Goal: Communication & Community: Answer question/provide support

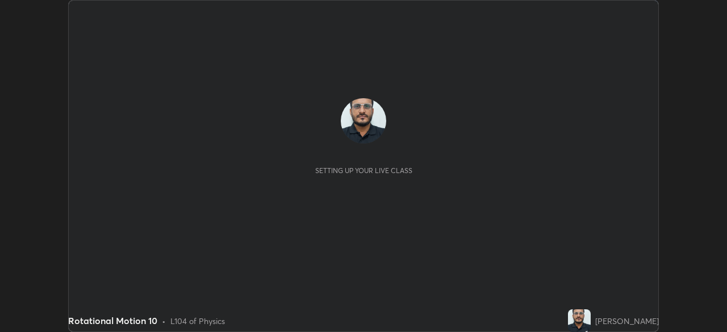
scroll to position [332, 727]
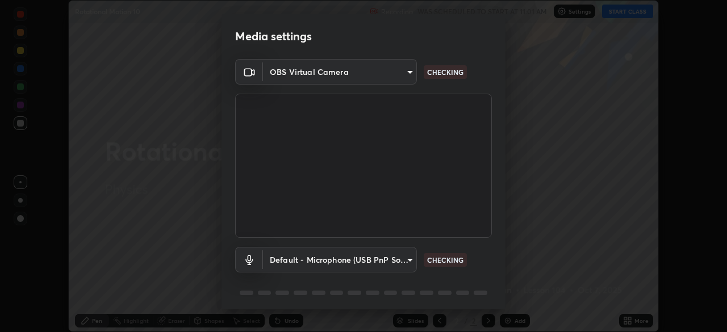
type input "67417adfccfa8b42c30ef4407fe4a6c493a28e79373338af571501226f50bce5"
type input "default"
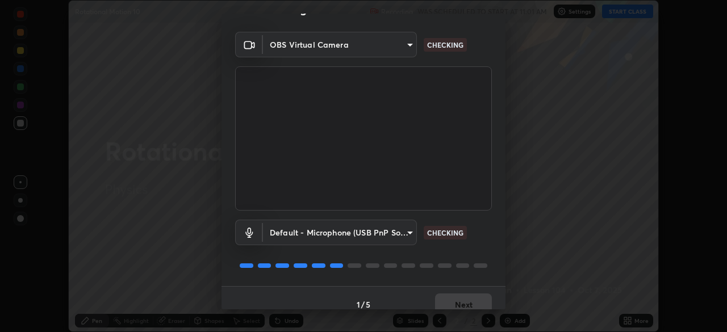
scroll to position [40, 0]
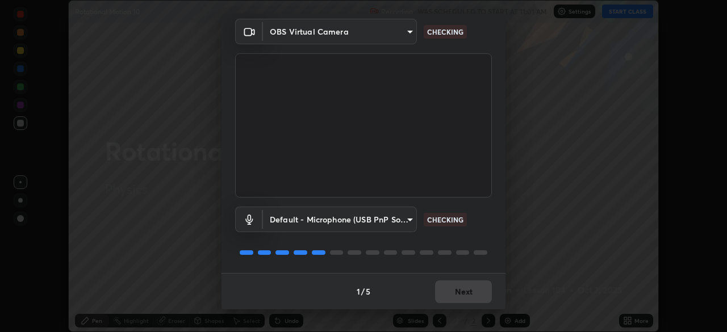
click at [402, 245] on div "Default - Microphone (USB PnP Sound Device) (08bb:2902) default CHECKING" at bounding box center [363, 236] width 257 height 76
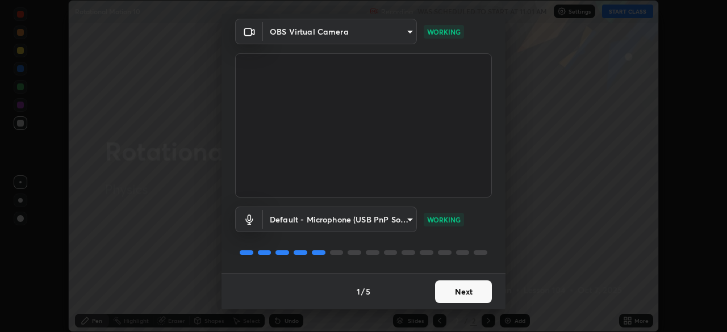
click at [448, 296] on button "Next" at bounding box center [463, 292] width 57 height 23
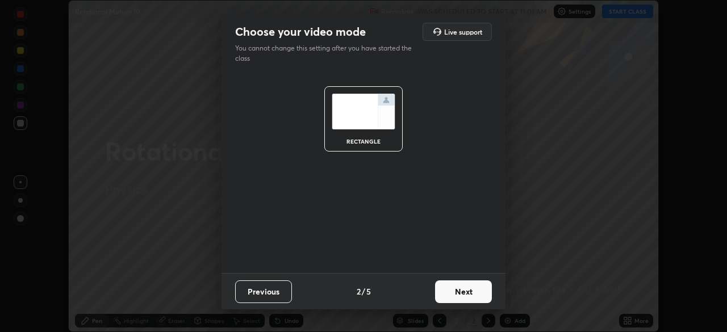
click at [449, 293] on button "Next" at bounding box center [463, 292] width 57 height 23
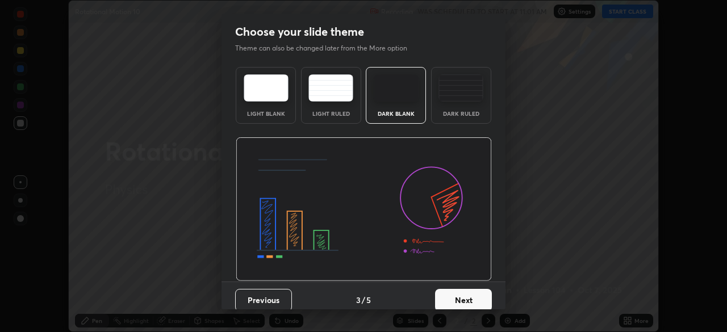
click at [452, 298] on button "Next" at bounding box center [463, 300] width 57 height 23
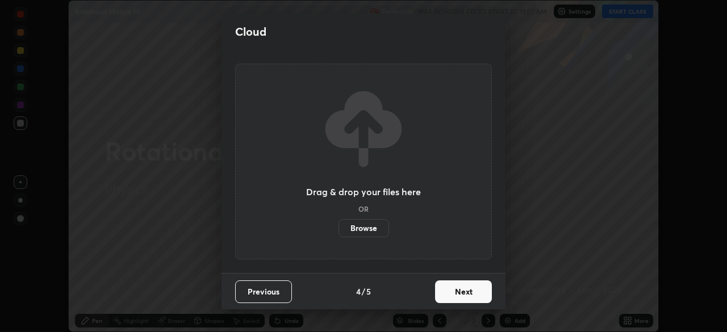
click at [448, 291] on button "Next" at bounding box center [463, 292] width 57 height 23
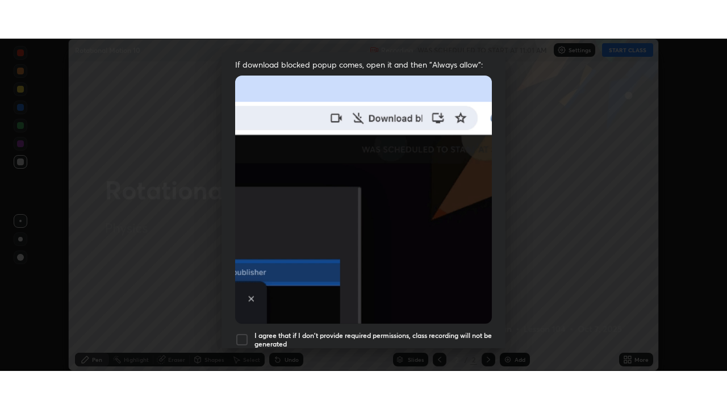
scroll to position [272, 0]
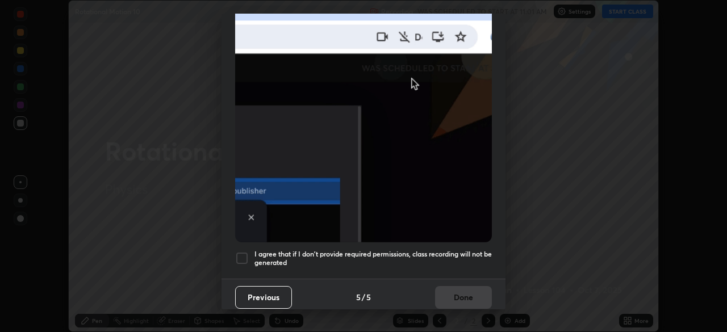
click at [244, 256] on div at bounding box center [242, 259] width 14 height 14
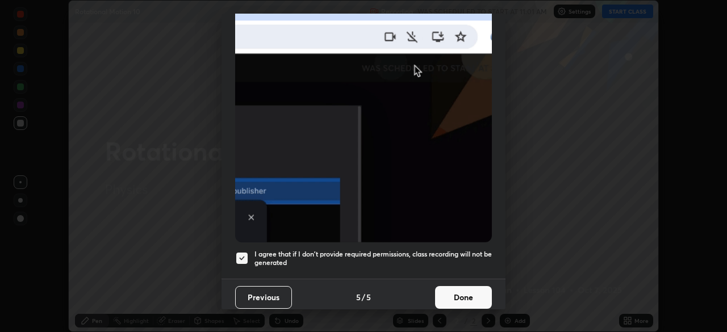
click at [452, 293] on button "Done" at bounding box center [463, 297] width 57 height 23
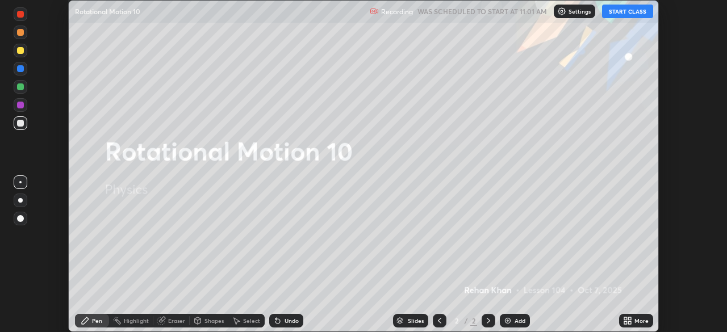
click at [613, 15] on button "START CLASS" at bounding box center [627, 12] width 51 height 14
click at [634, 321] on div "More" at bounding box center [641, 321] width 14 height 6
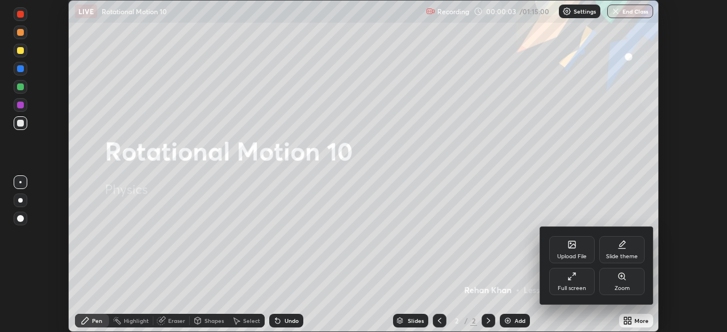
click at [573, 290] on div "Full screen" at bounding box center [572, 289] width 28 height 6
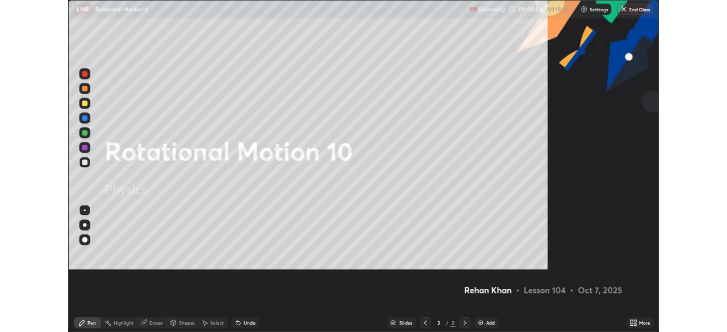
scroll to position [409, 727]
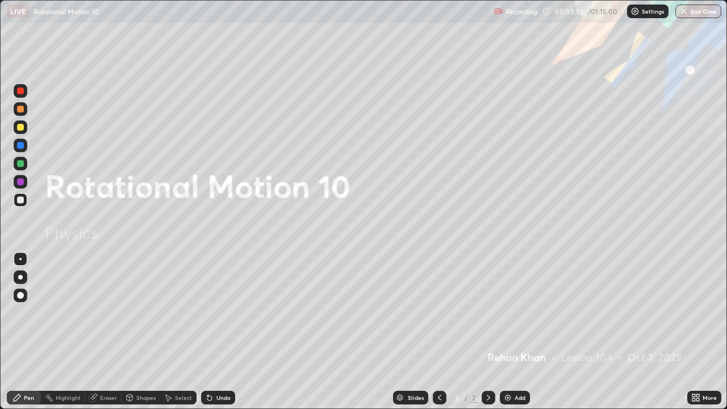
click at [703, 332] on div "More" at bounding box center [710, 398] width 14 height 6
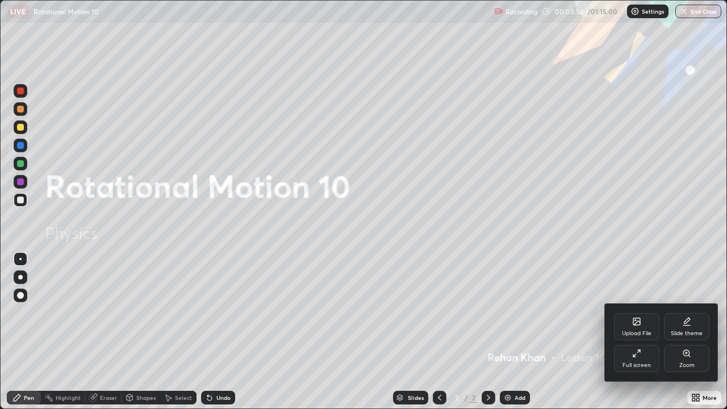
click at [649, 332] on div "Full screen" at bounding box center [636, 358] width 45 height 27
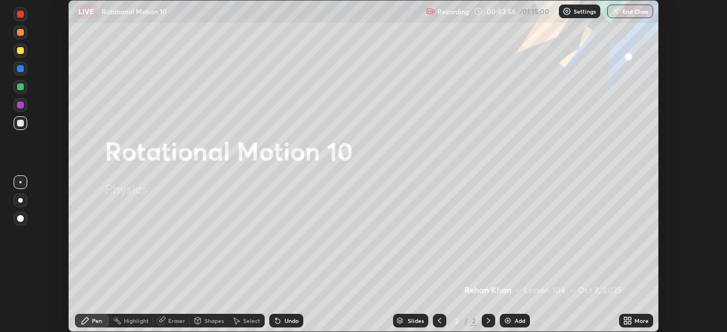
scroll to position [56466, 56071]
click at [632, 13] on button "End Class" at bounding box center [630, 12] width 46 height 14
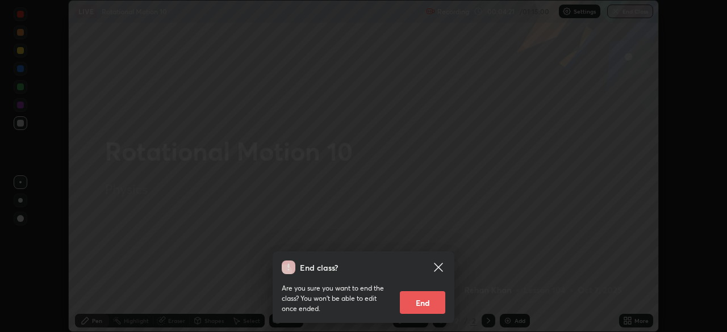
click at [435, 306] on button "End" at bounding box center [422, 302] width 45 height 23
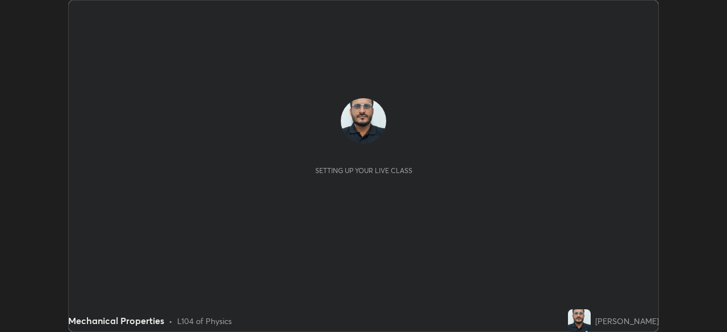
scroll to position [332, 727]
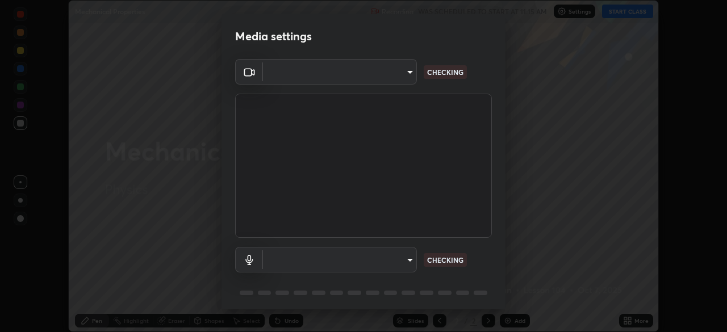
type input "67417adfccfa8b42c30ef4407fe4a6c493a28e79373338af571501226f50bce5"
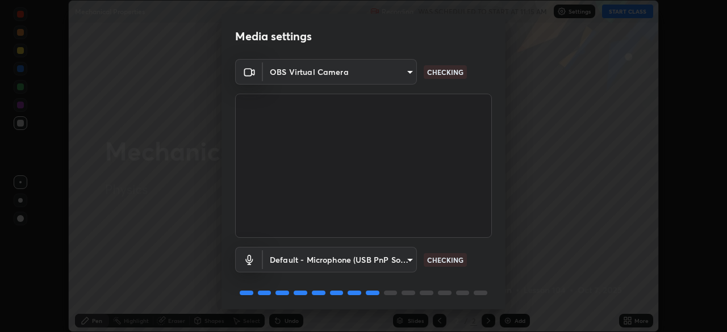
scroll to position [0, 0]
click at [374, 262] on body "Erase all Mechanical Properties Recording WAS SCHEDULED TO START AT 11:15 AM Se…" at bounding box center [363, 166] width 727 height 332
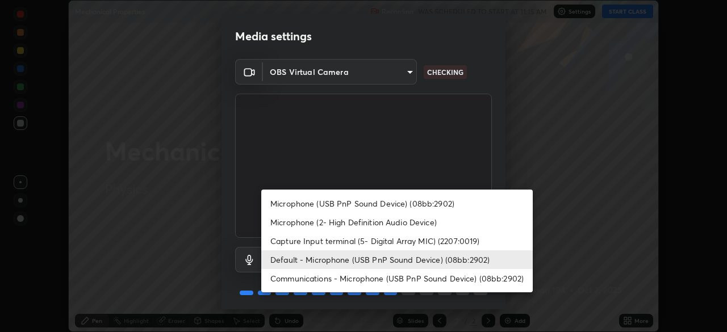
click at [359, 203] on li "Microphone (USB PnP Sound Device) (08bb:2902)" at bounding box center [396, 203] width 271 height 19
type input "0731a5793338620071d28b8b8337ef3b46904e72f5b89cbcf0318e7116545c93"
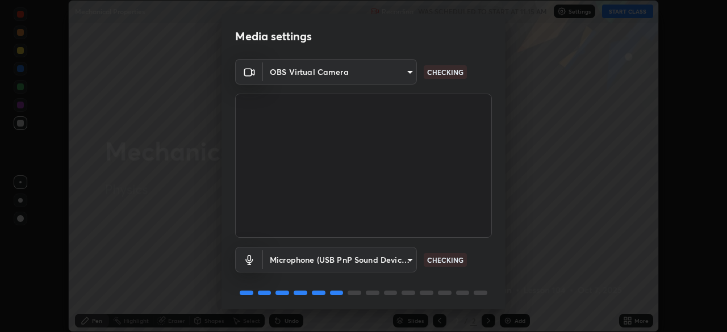
scroll to position [40, 0]
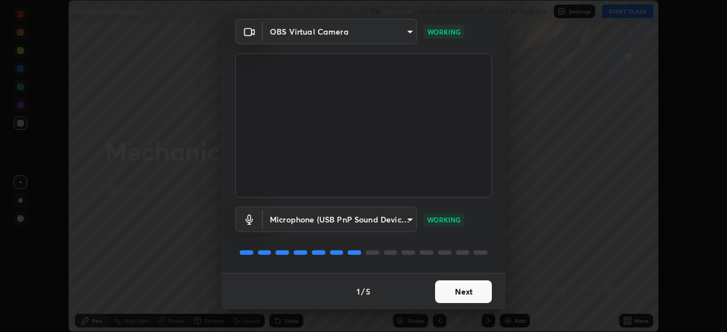
click at [463, 292] on button "Next" at bounding box center [463, 292] width 57 height 23
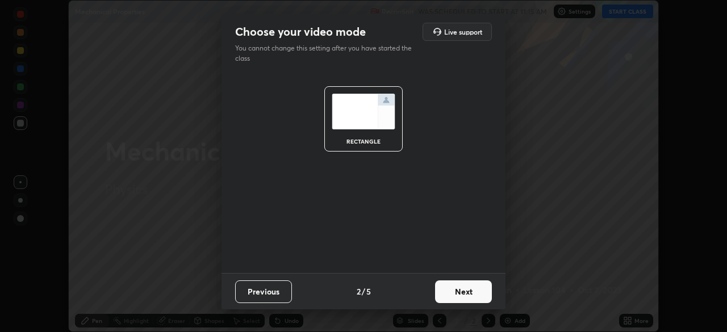
click at [465, 292] on button "Next" at bounding box center [463, 292] width 57 height 23
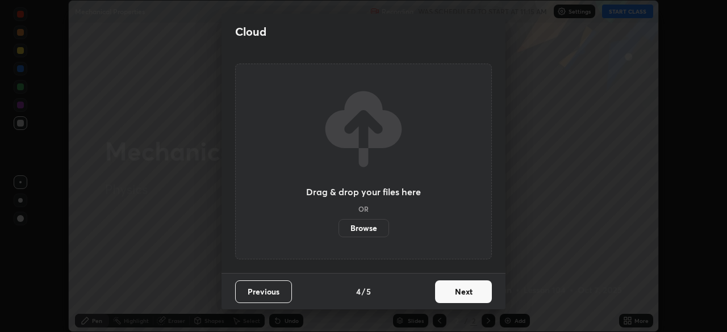
click at [476, 295] on button "Next" at bounding box center [463, 292] width 57 height 23
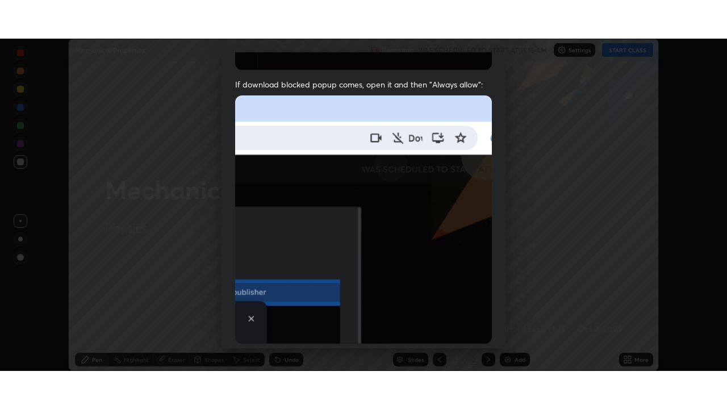
scroll to position [272, 0]
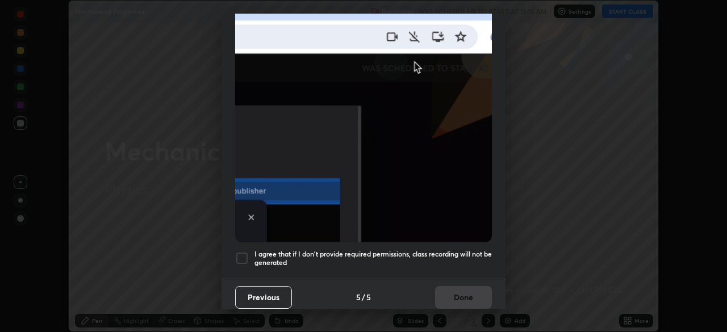
click at [240, 255] on div at bounding box center [242, 259] width 14 height 14
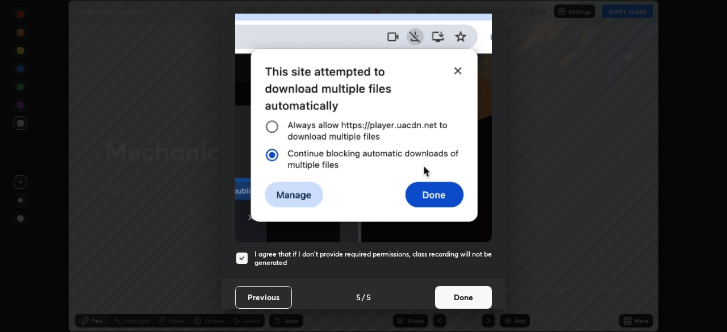
click at [450, 294] on button "Done" at bounding box center [463, 297] width 57 height 23
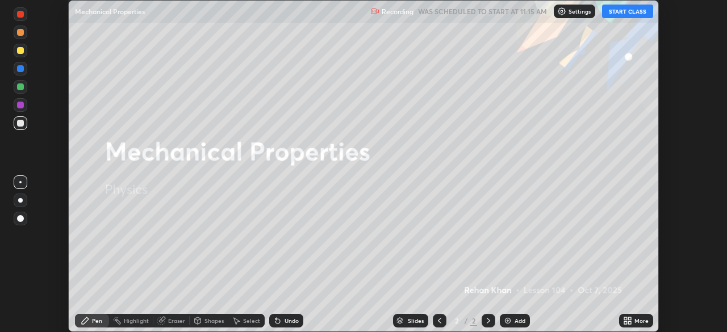
click at [621, 18] on button "START CLASS" at bounding box center [627, 12] width 51 height 14
click at [636, 319] on div "More" at bounding box center [641, 321] width 14 height 6
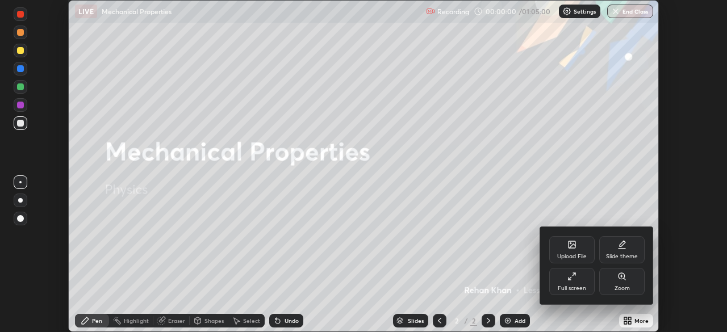
click at [577, 281] on div "Full screen" at bounding box center [571, 281] width 45 height 27
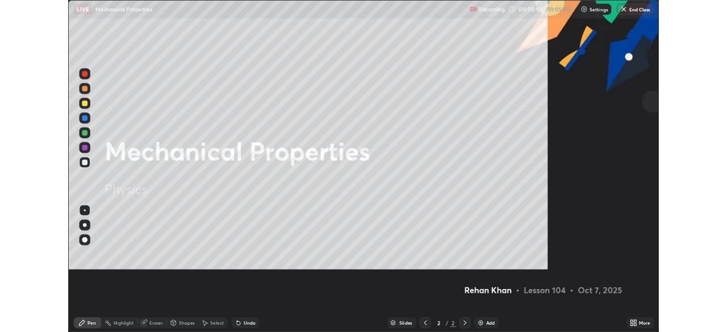
scroll to position [409, 727]
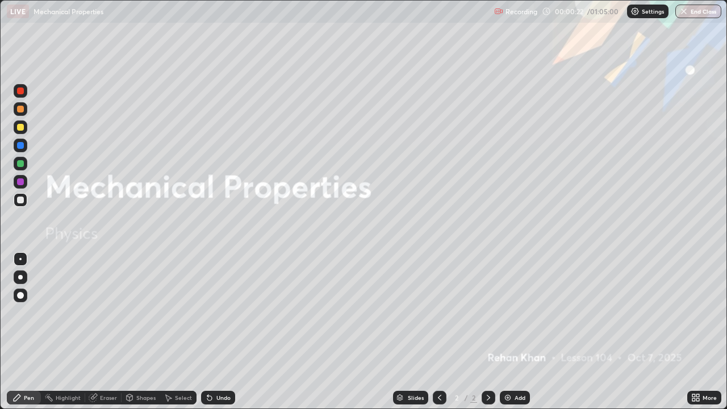
click at [511, 332] on div "Add" at bounding box center [515, 398] width 30 height 14
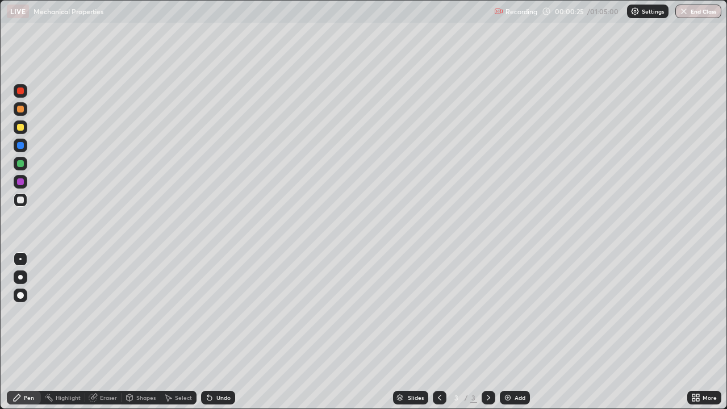
click at [20, 276] on div at bounding box center [20, 277] width 5 height 5
click at [20, 200] on div at bounding box center [20, 200] width 7 height 7
click at [19, 200] on div at bounding box center [20, 200] width 7 height 7
click at [21, 128] on div at bounding box center [20, 127] width 7 height 7
click at [20, 202] on div at bounding box center [20, 200] width 7 height 7
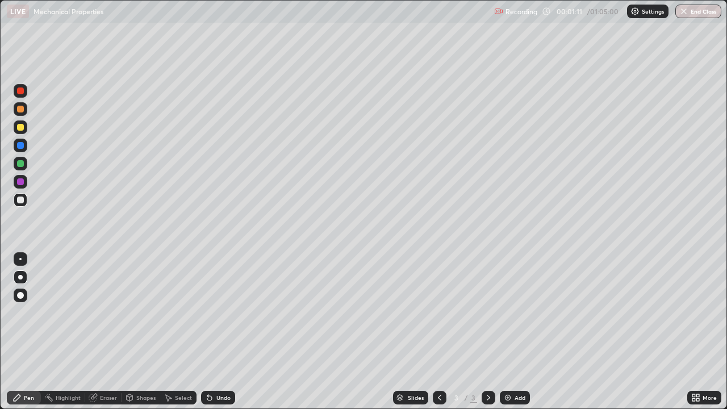
click at [20, 202] on div at bounding box center [20, 200] width 7 height 7
click at [20, 259] on div at bounding box center [20, 259] width 2 height 2
click at [20, 200] on div at bounding box center [20, 200] width 7 height 7
click at [20, 201] on div at bounding box center [20, 200] width 7 height 7
click at [17, 128] on div at bounding box center [20, 127] width 7 height 7
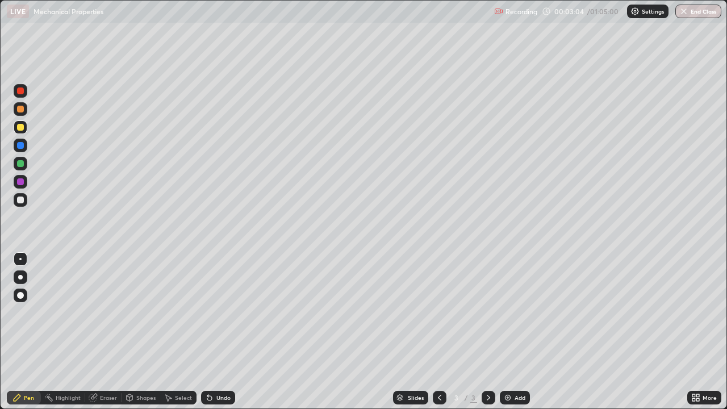
click at [19, 110] on div at bounding box center [20, 109] width 7 height 7
click at [18, 152] on div at bounding box center [21, 146] width 14 height 14
click at [19, 165] on div at bounding box center [20, 163] width 7 height 7
click at [20, 146] on div at bounding box center [20, 145] width 7 height 7
click at [17, 202] on div at bounding box center [20, 200] width 7 height 7
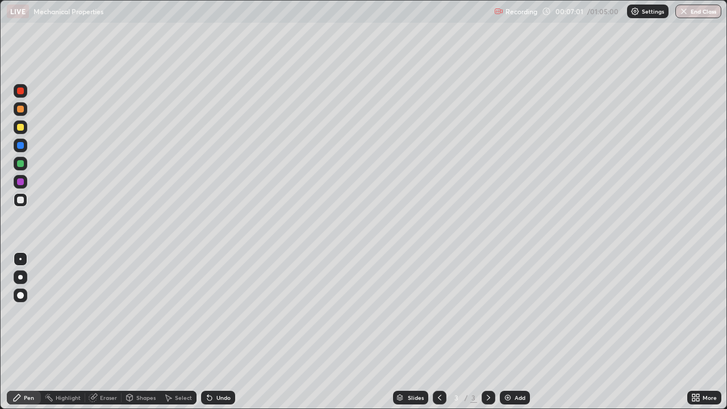
click at [23, 129] on div at bounding box center [20, 127] width 7 height 7
click at [20, 199] on div at bounding box center [20, 200] width 7 height 7
click at [20, 128] on div at bounding box center [20, 127] width 7 height 7
click at [21, 197] on div at bounding box center [20, 200] width 7 height 7
click at [19, 125] on div at bounding box center [20, 127] width 7 height 7
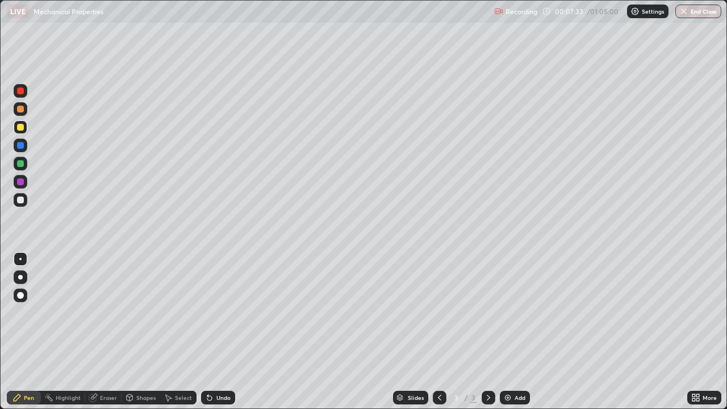
click at [20, 200] on div at bounding box center [20, 200] width 7 height 7
click at [17, 132] on div at bounding box center [21, 127] width 14 height 14
click at [21, 204] on div at bounding box center [21, 200] width 14 height 14
click at [659, 332] on div "Slides 3 / 3 Add" at bounding box center [461, 397] width 452 height 23
click at [21, 113] on div at bounding box center [21, 109] width 14 height 14
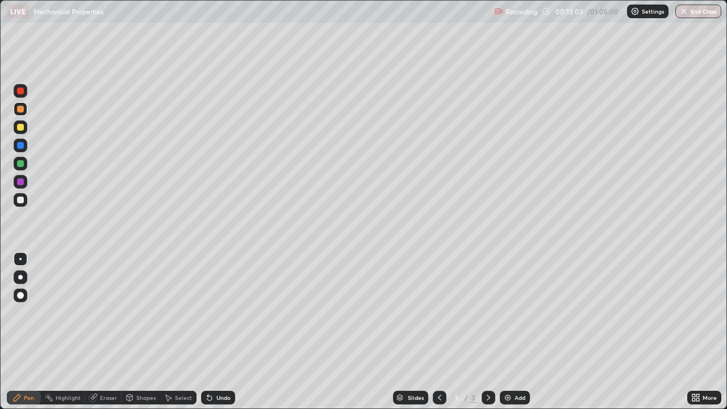
click at [20, 202] on div at bounding box center [20, 200] width 7 height 7
click at [23, 129] on div at bounding box center [20, 127] width 7 height 7
click at [19, 114] on div at bounding box center [21, 109] width 14 height 14
click at [509, 332] on img at bounding box center [507, 397] width 9 height 9
click at [18, 200] on div at bounding box center [20, 200] width 7 height 7
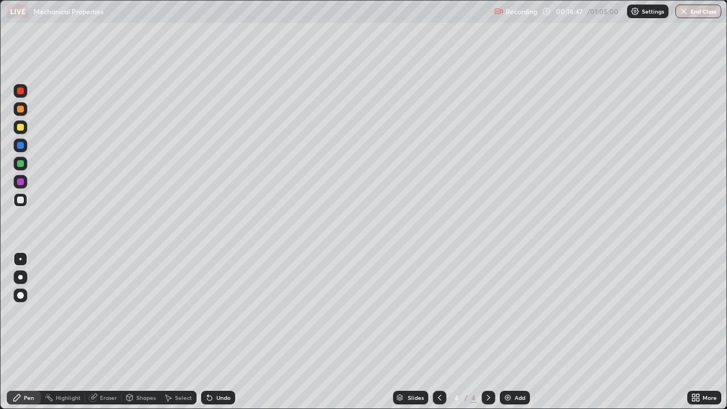
click at [220, 332] on div "Undo" at bounding box center [223, 398] width 14 height 6
click at [19, 129] on div at bounding box center [20, 127] width 7 height 7
click at [142, 332] on div "Shapes" at bounding box center [145, 398] width 19 height 6
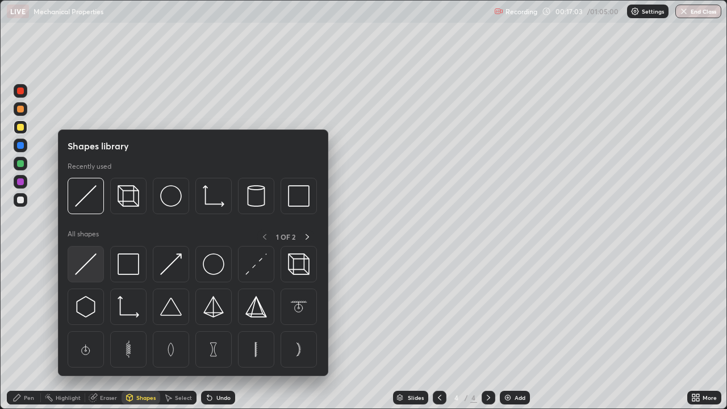
click at [89, 266] on img at bounding box center [86, 264] width 22 height 22
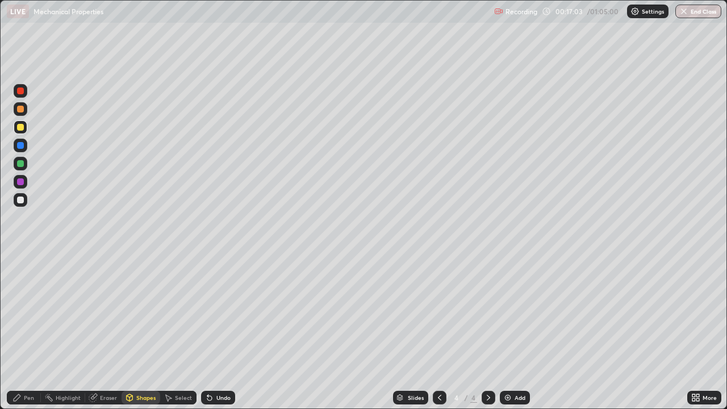
click at [20, 200] on div at bounding box center [20, 200] width 7 height 7
click at [216, 332] on div "Undo" at bounding box center [223, 398] width 14 height 6
click at [20, 147] on div at bounding box center [20, 145] width 7 height 7
click at [19, 92] on div at bounding box center [20, 90] width 7 height 7
click at [36, 332] on div "Pen" at bounding box center [24, 398] width 34 height 14
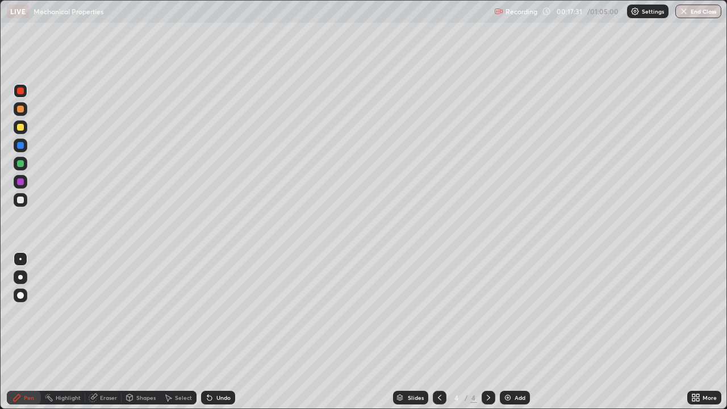
click at [19, 147] on div at bounding box center [20, 145] width 7 height 7
click at [219, 332] on div "Undo" at bounding box center [223, 398] width 14 height 6
click at [222, 332] on div "Undo" at bounding box center [223, 398] width 14 height 6
click at [224, 332] on div "Undo" at bounding box center [223, 398] width 14 height 6
click at [226, 332] on div "Undo" at bounding box center [223, 398] width 14 height 6
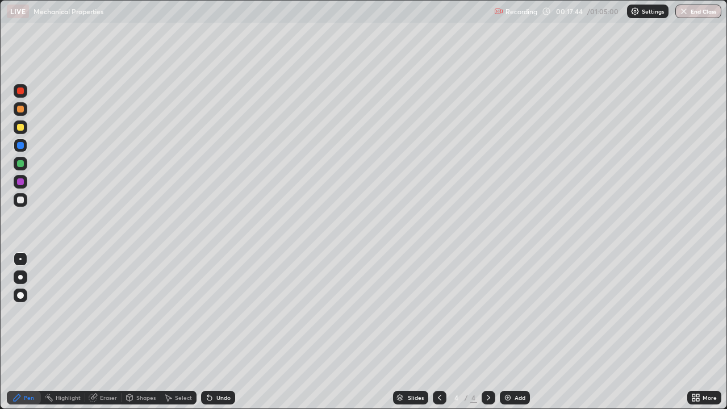
click at [228, 332] on div "Undo" at bounding box center [223, 398] width 14 height 6
click at [229, 332] on div "Undo" at bounding box center [218, 398] width 34 height 14
click at [228, 332] on div "Undo" at bounding box center [223, 398] width 14 height 6
click at [227, 332] on div "Undo" at bounding box center [223, 398] width 14 height 6
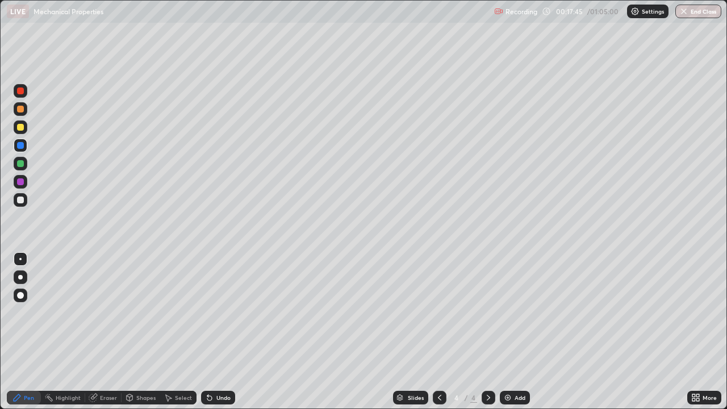
click at [227, 332] on div "Undo" at bounding box center [223, 398] width 14 height 6
click at [225, 332] on div "Undo" at bounding box center [223, 398] width 14 height 6
click at [224, 332] on div "Undo" at bounding box center [223, 398] width 14 height 6
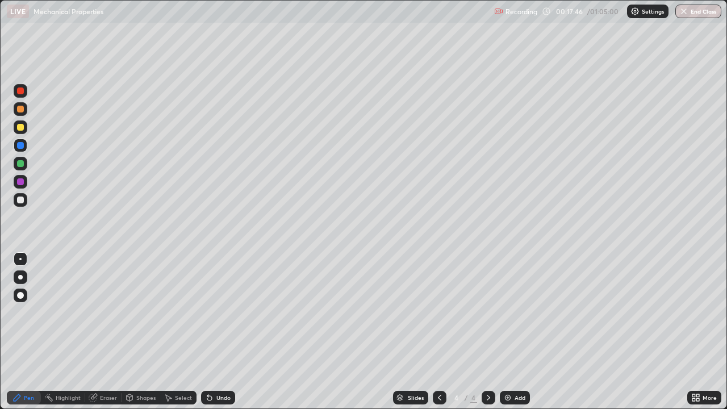
click at [223, 332] on div "Undo" at bounding box center [223, 398] width 14 height 6
click at [222, 332] on div "Undo" at bounding box center [223, 398] width 14 height 6
click at [220, 332] on div "Undo" at bounding box center [223, 398] width 14 height 6
click at [219, 332] on div "Undo" at bounding box center [223, 398] width 14 height 6
click at [217, 332] on div "Undo" at bounding box center [223, 398] width 14 height 6
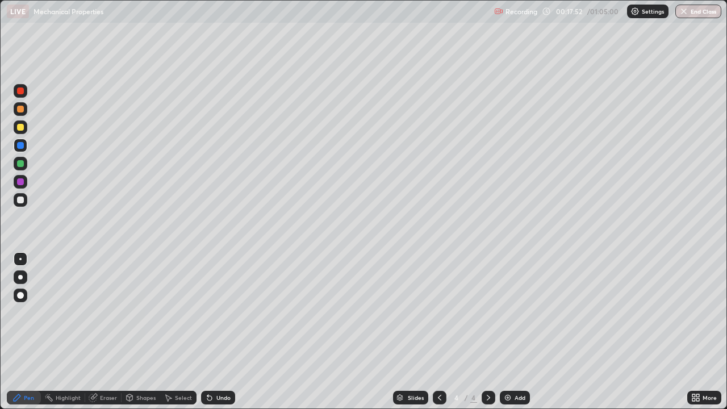
click at [20, 201] on div at bounding box center [20, 200] width 7 height 7
click at [142, 332] on div "Shapes" at bounding box center [145, 398] width 19 height 6
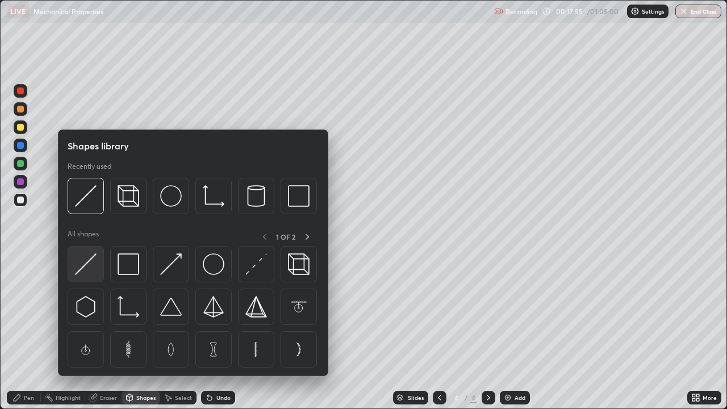
click at [87, 266] on img at bounding box center [86, 264] width 22 height 22
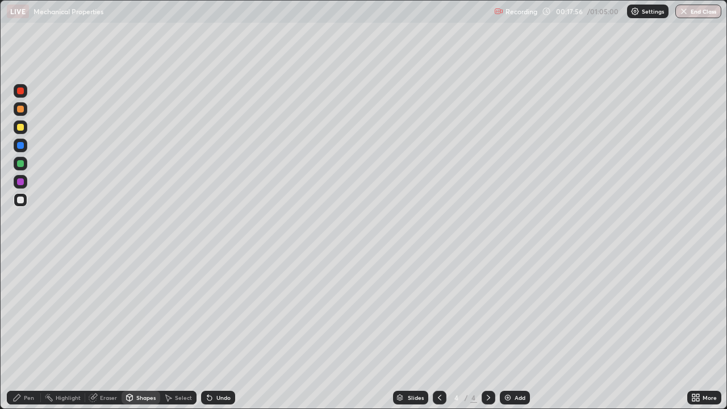
click at [20, 145] on div at bounding box center [20, 145] width 7 height 7
click at [20, 93] on div at bounding box center [20, 90] width 7 height 7
click at [21, 332] on icon at bounding box center [16, 397] width 9 height 9
click at [17, 199] on div at bounding box center [20, 200] width 7 height 7
click at [20, 165] on div at bounding box center [20, 163] width 7 height 7
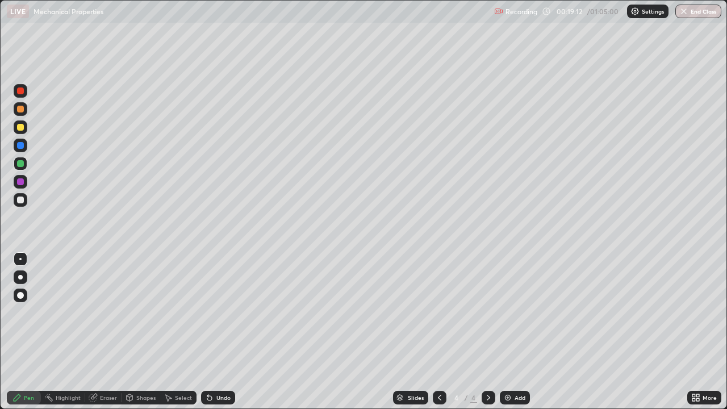
click at [216, 332] on div "Undo" at bounding box center [223, 398] width 14 height 6
click at [19, 166] on div at bounding box center [20, 163] width 7 height 7
click at [20, 110] on div at bounding box center [20, 109] width 7 height 7
click at [17, 202] on div at bounding box center [20, 200] width 7 height 7
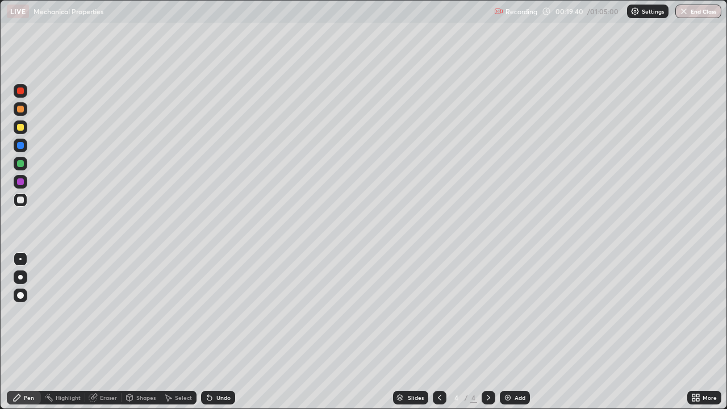
click at [22, 126] on div at bounding box center [20, 127] width 7 height 7
click at [19, 200] on div at bounding box center [20, 200] width 7 height 7
click at [21, 110] on div at bounding box center [20, 109] width 7 height 7
click at [20, 200] on div at bounding box center [20, 200] width 7 height 7
click at [511, 332] on div "Add" at bounding box center [515, 398] width 30 height 14
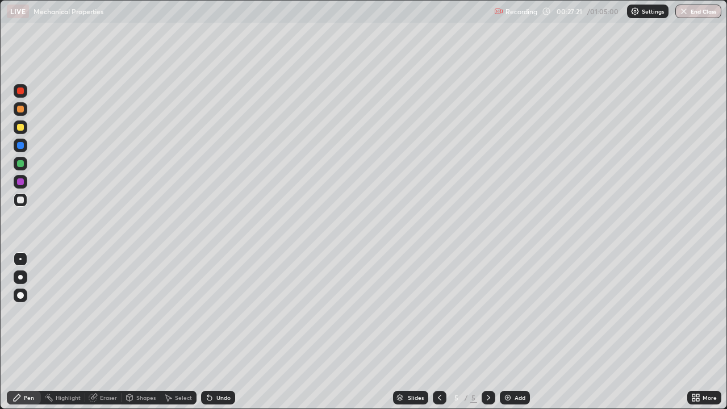
click at [15, 204] on div at bounding box center [21, 200] width 14 height 14
click at [14, 127] on div at bounding box center [21, 127] width 14 height 14
click at [23, 200] on div at bounding box center [20, 200] width 7 height 7
click at [142, 332] on div "Shapes" at bounding box center [145, 398] width 19 height 6
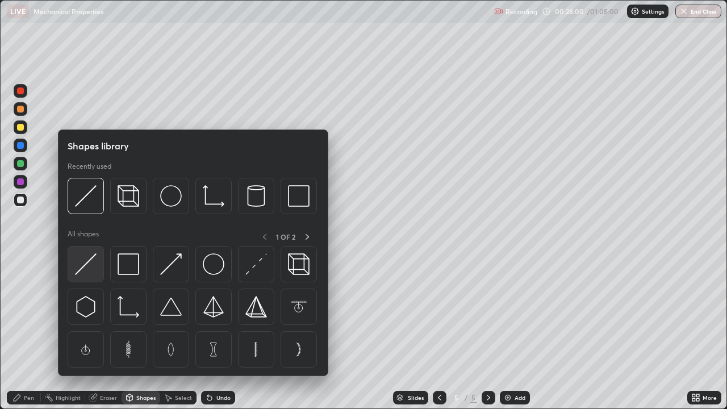
click at [86, 269] on img at bounding box center [86, 264] width 22 height 22
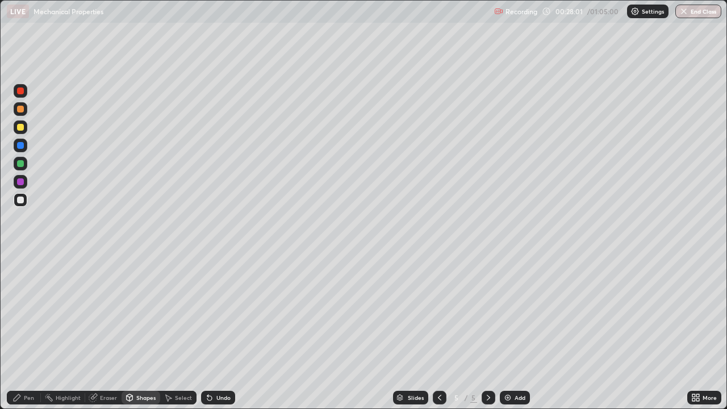
click at [22, 201] on div at bounding box center [20, 200] width 7 height 7
click at [20, 145] on div at bounding box center [20, 145] width 7 height 7
click at [25, 332] on div "Pen" at bounding box center [29, 398] width 10 height 6
click at [144, 332] on div "Shapes" at bounding box center [141, 398] width 39 height 14
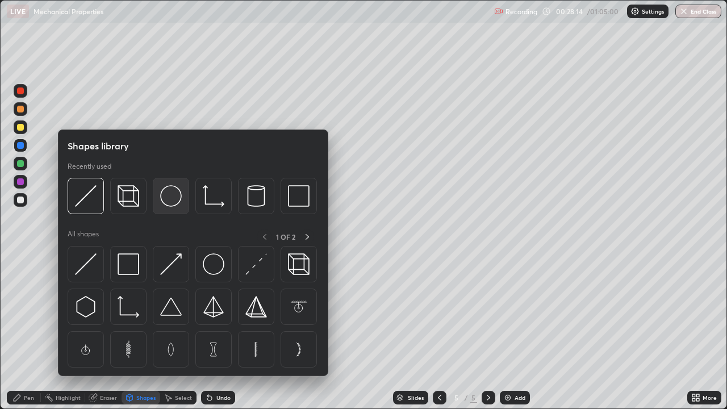
click at [171, 196] on img at bounding box center [171, 196] width 22 height 22
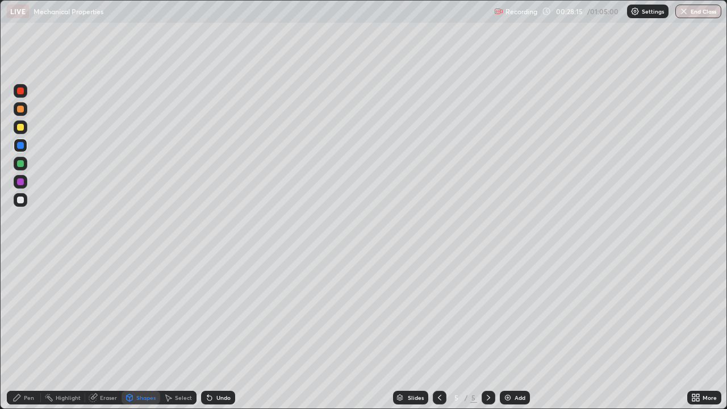
click at [23, 126] on div at bounding box center [20, 127] width 7 height 7
click at [23, 332] on div "Pen" at bounding box center [24, 398] width 34 height 14
click at [21, 111] on div at bounding box center [20, 109] width 7 height 7
click at [18, 126] on div at bounding box center [20, 127] width 7 height 7
click at [20, 201] on div at bounding box center [20, 200] width 7 height 7
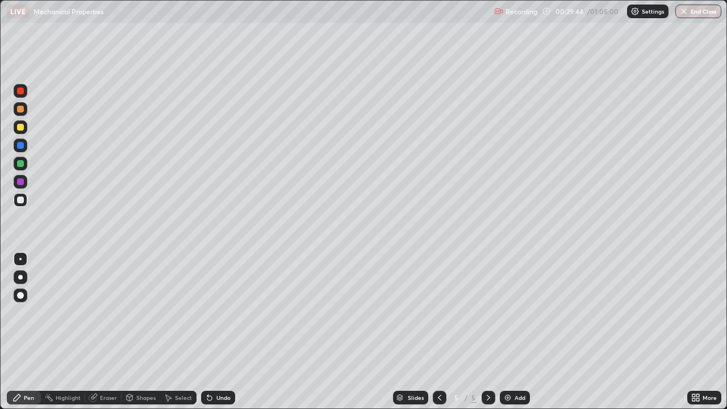
click at [218, 332] on div "Undo" at bounding box center [218, 398] width 34 height 14
click at [220, 332] on div "Undo" at bounding box center [223, 398] width 14 height 6
click at [220, 332] on div "Undo" at bounding box center [218, 398] width 34 height 14
click at [216, 332] on div "Undo" at bounding box center [223, 398] width 14 height 6
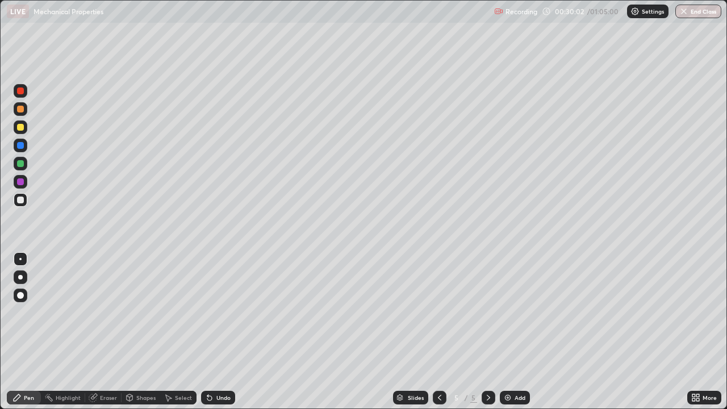
click at [216, 332] on div "Undo" at bounding box center [223, 398] width 14 height 6
click at [217, 332] on div "Undo" at bounding box center [218, 398] width 34 height 14
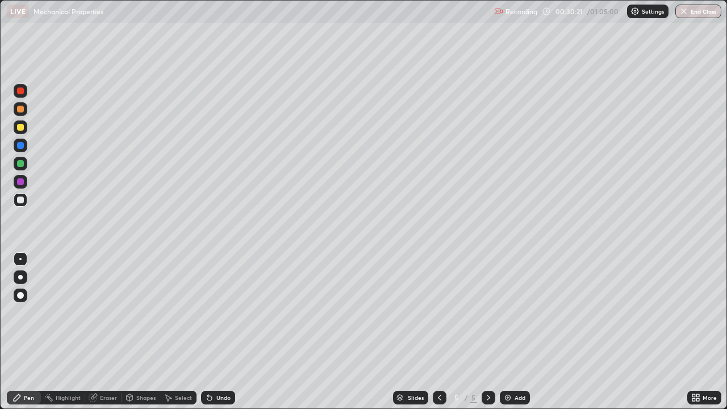
click at [19, 168] on div at bounding box center [21, 164] width 14 height 14
click at [19, 200] on div at bounding box center [20, 200] width 7 height 7
click at [438, 332] on icon at bounding box center [439, 397] width 9 height 9
click at [488, 332] on icon at bounding box center [488, 397] width 9 height 9
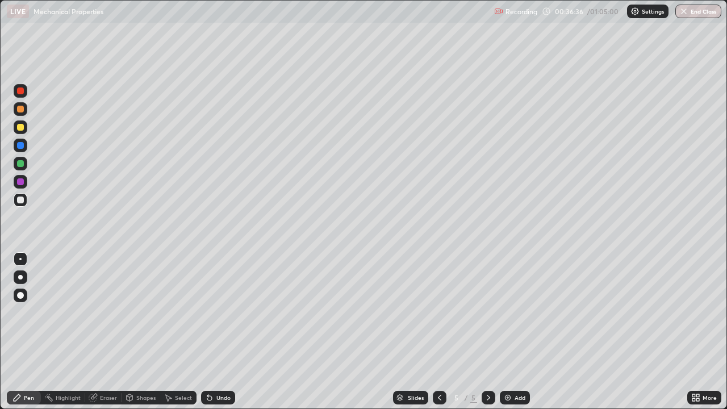
click at [215, 332] on div "Undo" at bounding box center [218, 398] width 34 height 14
click at [212, 332] on div "Undo" at bounding box center [218, 398] width 34 height 14
click at [22, 128] on div at bounding box center [20, 127] width 7 height 7
click at [508, 332] on img at bounding box center [507, 397] width 9 height 9
click at [19, 199] on div at bounding box center [20, 200] width 7 height 7
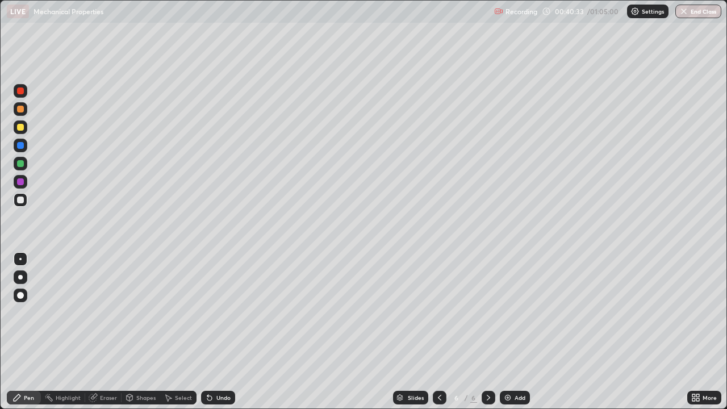
click at [21, 127] on div at bounding box center [20, 127] width 7 height 7
click at [22, 201] on div at bounding box center [20, 200] width 7 height 7
click at [20, 130] on div at bounding box center [20, 127] width 7 height 7
click at [18, 200] on div at bounding box center [20, 200] width 7 height 7
click at [20, 146] on div at bounding box center [20, 145] width 7 height 7
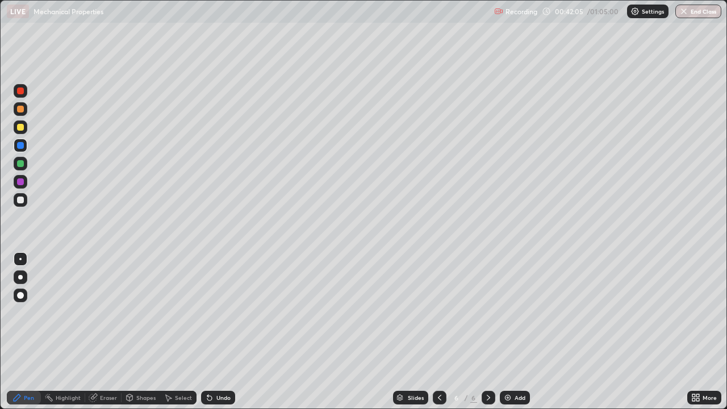
click at [26, 202] on div at bounding box center [21, 200] width 14 height 14
click at [22, 132] on div at bounding box center [21, 127] width 14 height 14
click at [20, 201] on div at bounding box center [20, 200] width 7 height 7
click at [23, 201] on div at bounding box center [20, 200] width 7 height 7
click at [19, 165] on div at bounding box center [20, 163] width 7 height 7
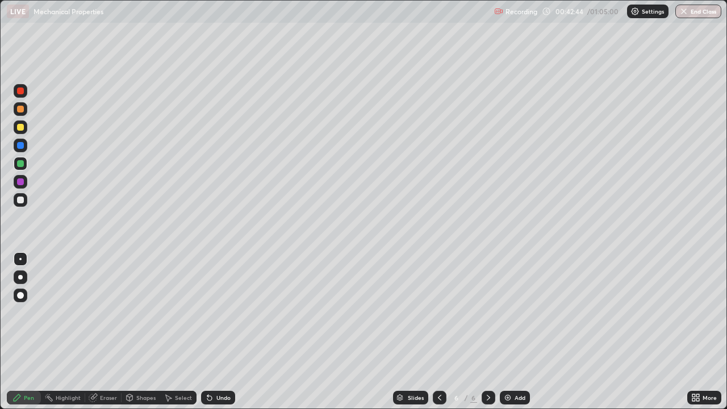
click at [18, 200] on div at bounding box center [20, 200] width 7 height 7
click at [219, 332] on div "Undo" at bounding box center [218, 398] width 34 height 14
click at [18, 127] on div at bounding box center [20, 127] width 7 height 7
click at [19, 198] on div at bounding box center [20, 200] width 7 height 7
click at [214, 332] on div "Undo" at bounding box center [218, 398] width 34 height 14
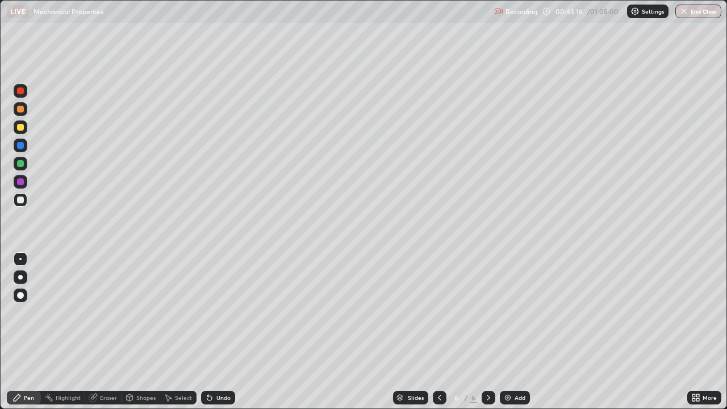
click at [224, 332] on div "Undo" at bounding box center [218, 398] width 34 height 14
click at [21, 128] on div at bounding box center [20, 127] width 7 height 7
click at [23, 108] on div at bounding box center [20, 109] width 7 height 7
click at [22, 128] on div at bounding box center [20, 127] width 7 height 7
click at [634, 332] on div "Slides 6 / 6 Add" at bounding box center [461, 397] width 452 height 23
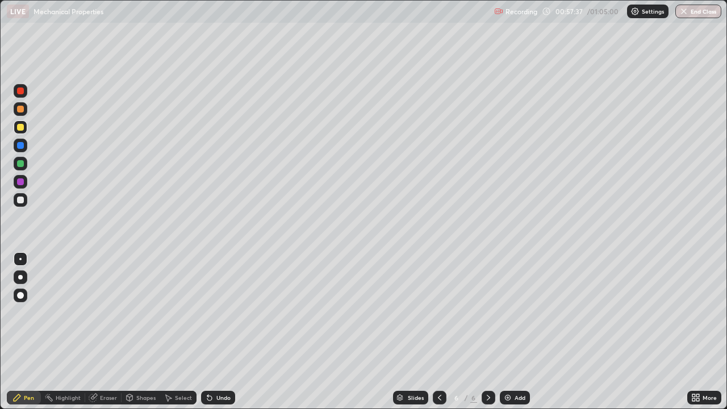
click at [509, 332] on div "Add" at bounding box center [515, 398] width 30 height 14
click at [19, 202] on div at bounding box center [20, 200] width 7 height 7
click at [20, 126] on div at bounding box center [20, 127] width 7 height 7
click at [20, 201] on div at bounding box center [20, 200] width 7 height 7
click at [19, 128] on div at bounding box center [20, 127] width 7 height 7
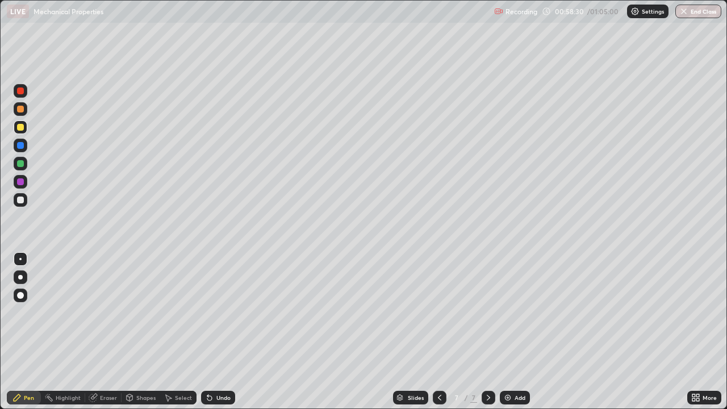
click at [20, 200] on div at bounding box center [20, 200] width 7 height 7
click at [22, 147] on div at bounding box center [20, 145] width 7 height 7
click at [19, 200] on div at bounding box center [20, 200] width 7 height 7
click at [106, 332] on div "Eraser" at bounding box center [108, 398] width 17 height 6
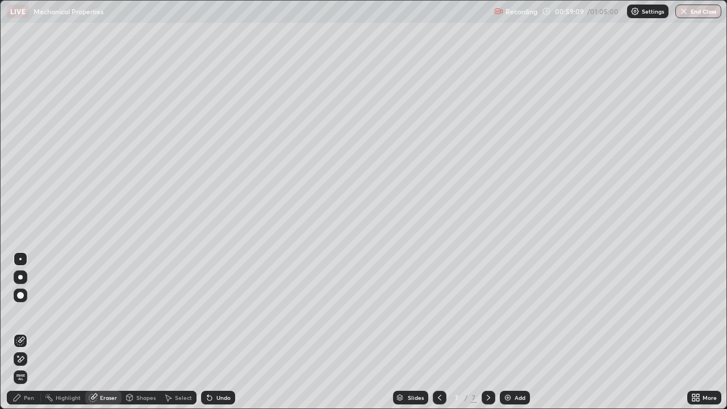
click at [22, 332] on div "Pen" at bounding box center [24, 398] width 34 height 14
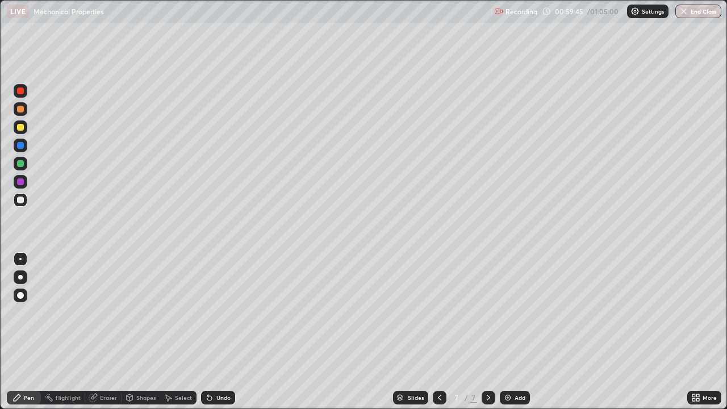
click at [20, 148] on div at bounding box center [20, 145] width 7 height 7
click at [19, 200] on div at bounding box center [20, 200] width 7 height 7
click at [586, 12] on div "/ 01:05:00" at bounding box center [603, 11] width 35 height 7
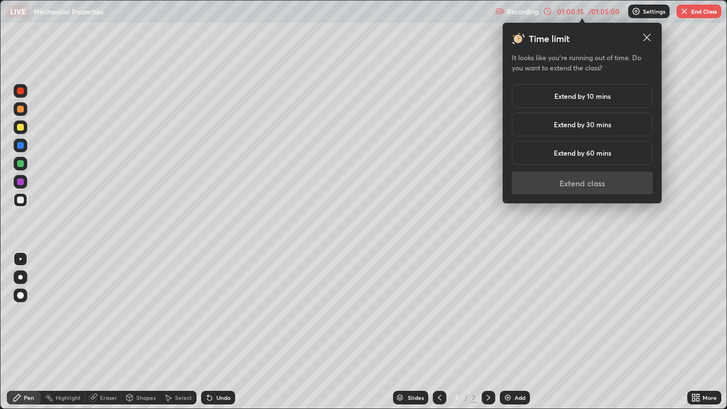
click at [581, 125] on h5 "Extend by 30 mins" at bounding box center [582, 124] width 57 height 10
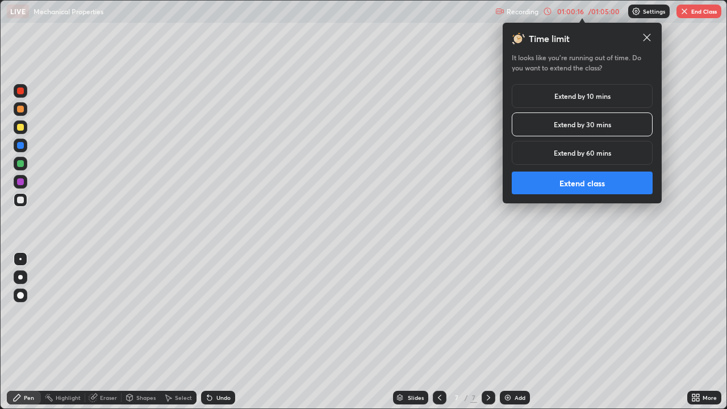
click at [583, 185] on button "Extend class" at bounding box center [582, 183] width 141 height 23
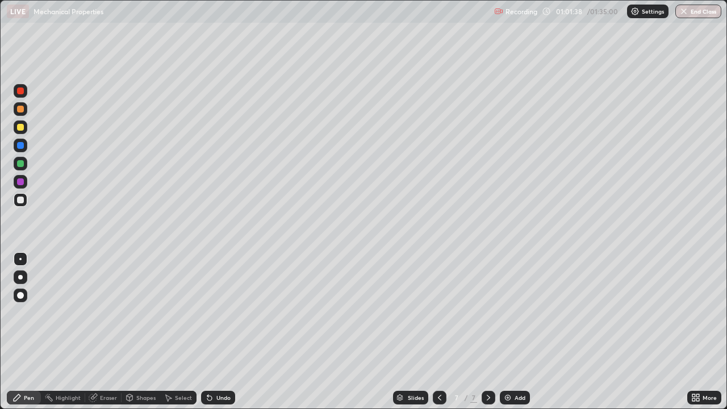
click at [17, 128] on div at bounding box center [20, 127] width 7 height 7
click at [21, 199] on div at bounding box center [20, 200] width 7 height 7
click at [215, 332] on div "Undo" at bounding box center [218, 398] width 34 height 14
click at [216, 332] on div "Undo" at bounding box center [218, 398] width 34 height 14
click at [24, 144] on div at bounding box center [21, 146] width 14 height 14
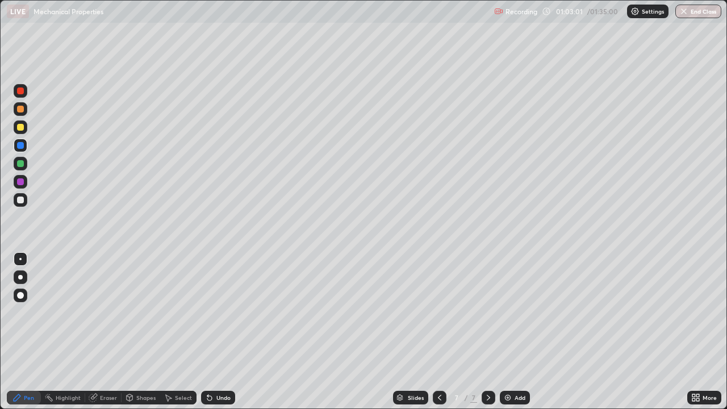
click at [24, 200] on div at bounding box center [21, 200] width 14 height 14
click at [24, 90] on div at bounding box center [21, 91] width 14 height 14
click at [689, 14] on button "End Class" at bounding box center [698, 12] width 46 height 14
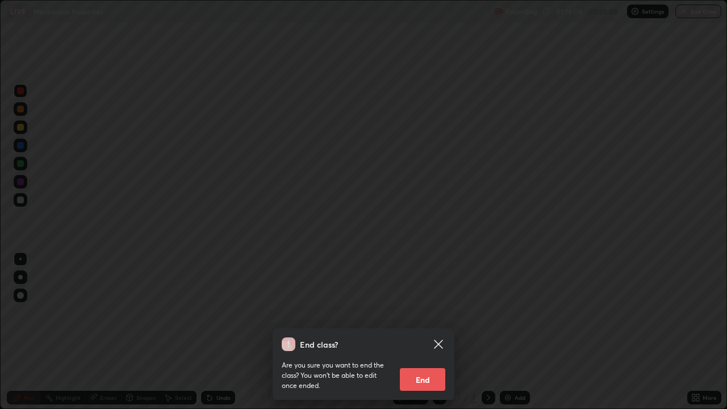
click at [431, 332] on button "End" at bounding box center [422, 379] width 45 height 23
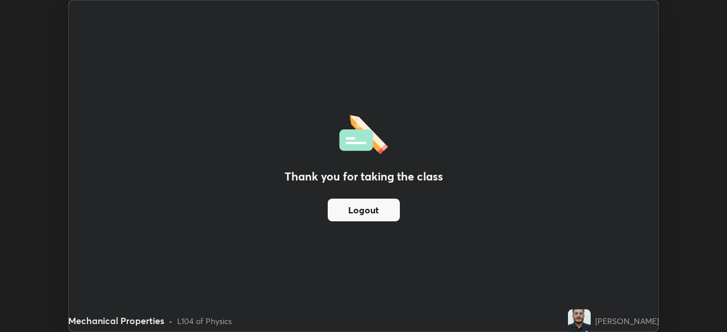
scroll to position [56466, 56071]
